Goal: Task Accomplishment & Management: Manage account settings

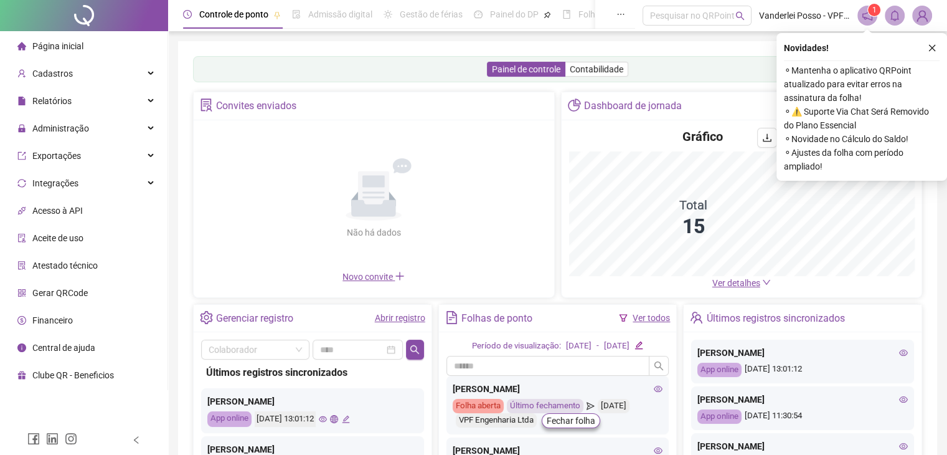
click at [90, 46] on li "Página inicial" at bounding box center [83, 46] width 163 height 25
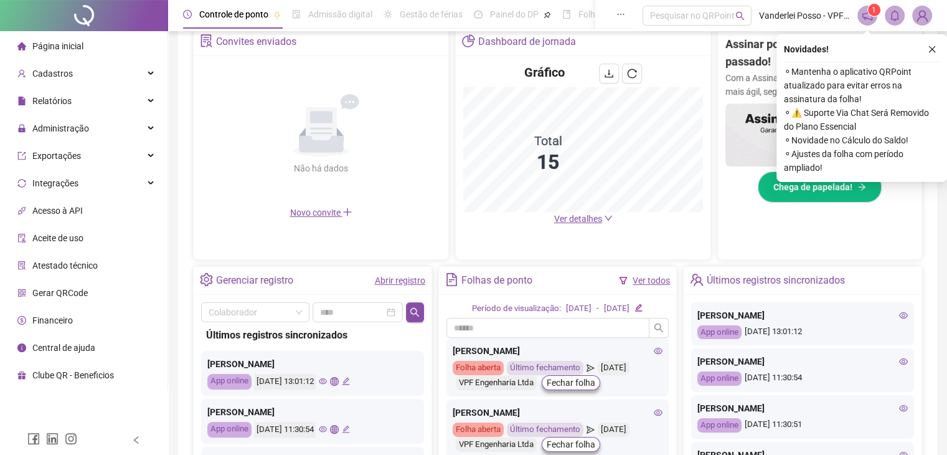
scroll to position [249, 0]
click at [590, 212] on span "Ver detalhes" at bounding box center [578, 217] width 48 height 10
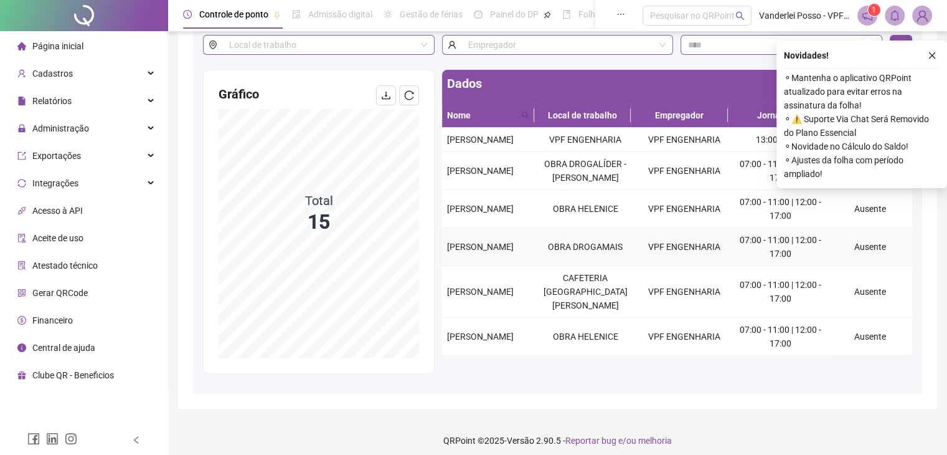
scroll to position [90, 0]
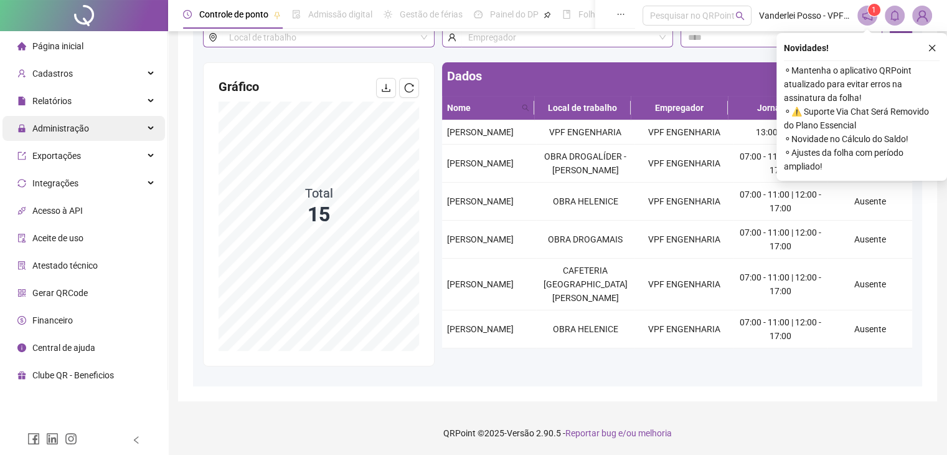
click at [154, 137] on div "Administração" at bounding box center [83, 128] width 163 height 25
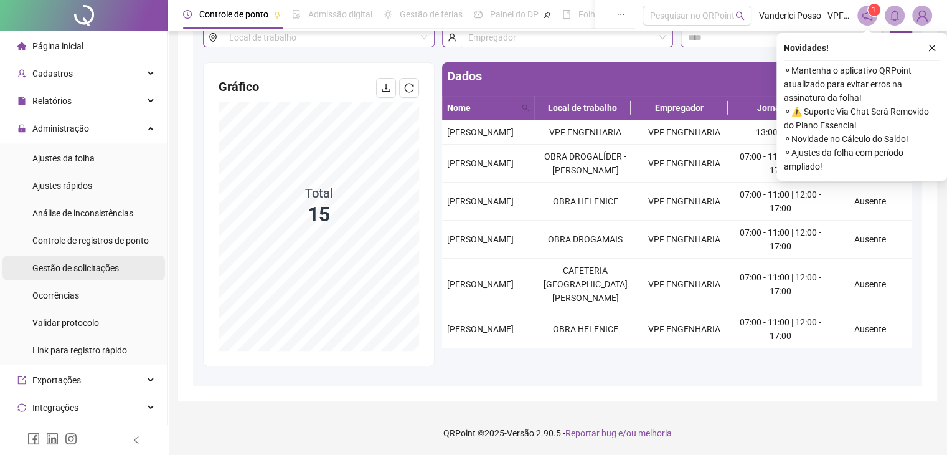
click at [93, 276] on div "Gestão de solicitações" at bounding box center [75, 267] width 87 height 25
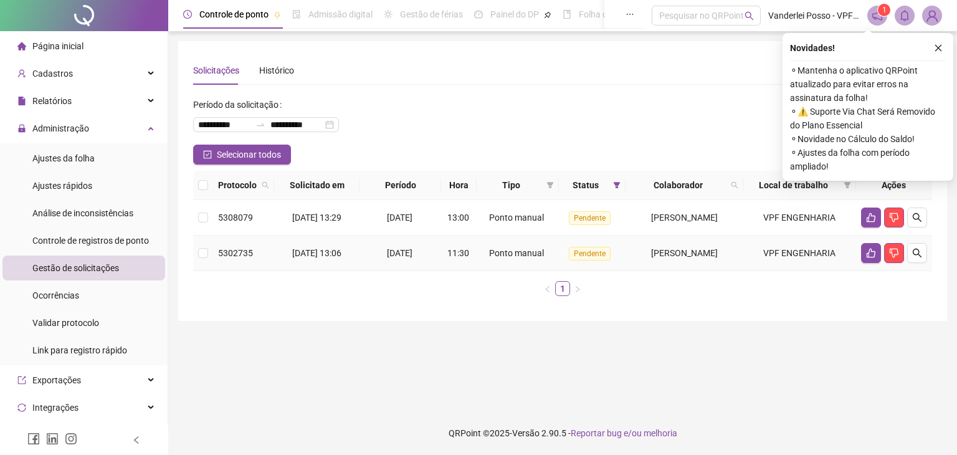
click at [199, 235] on td at bounding box center [203, 253] width 20 height 36
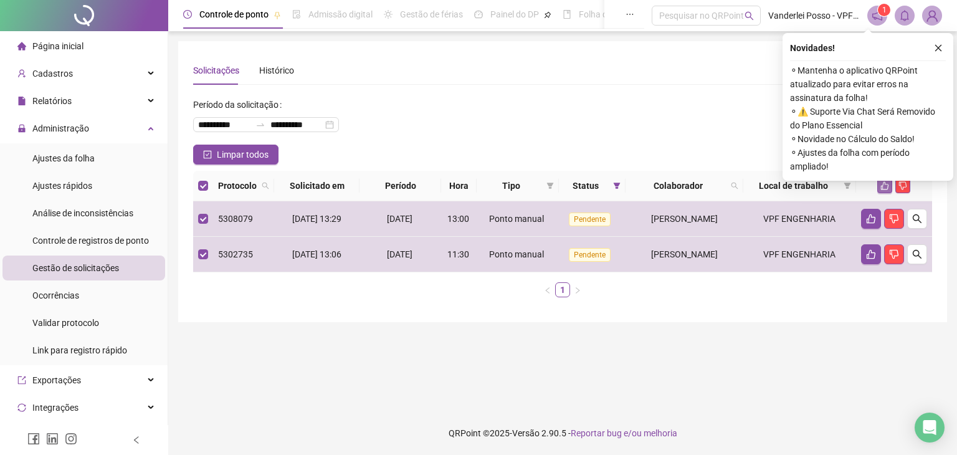
click at [884, 188] on icon "like" at bounding box center [884, 185] width 9 height 9
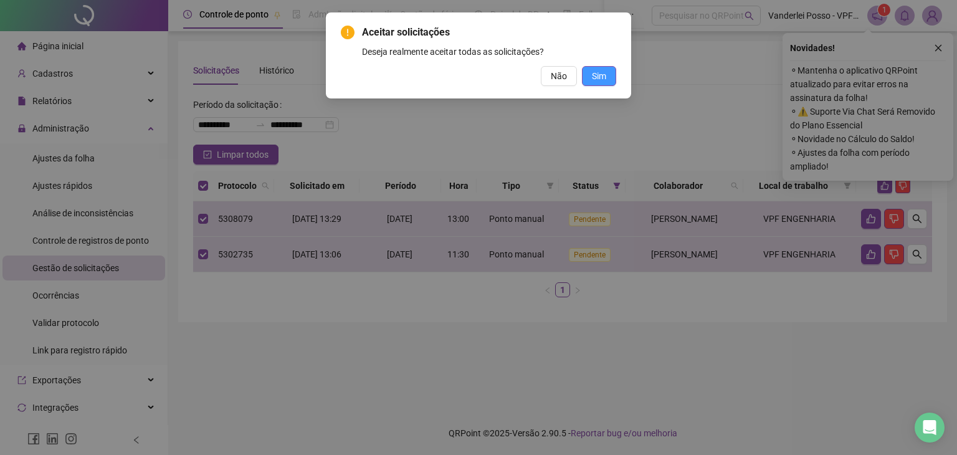
click at [596, 83] on button "Sim" at bounding box center [599, 76] width 34 height 20
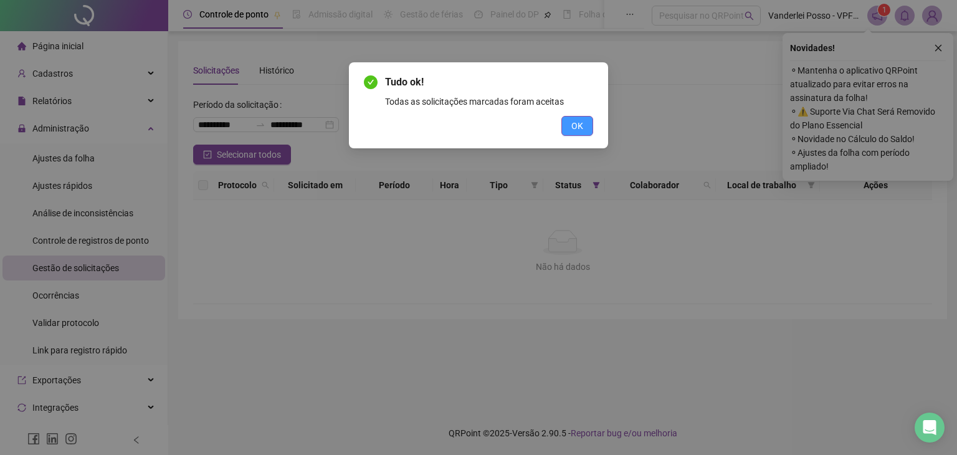
click at [566, 128] on button "OK" at bounding box center [577, 126] width 32 height 20
